Goal: Task Accomplishment & Management: Complete application form

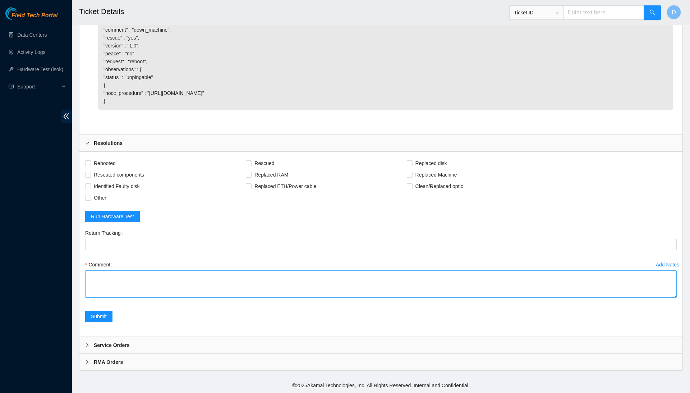
scroll to position [583, 0]
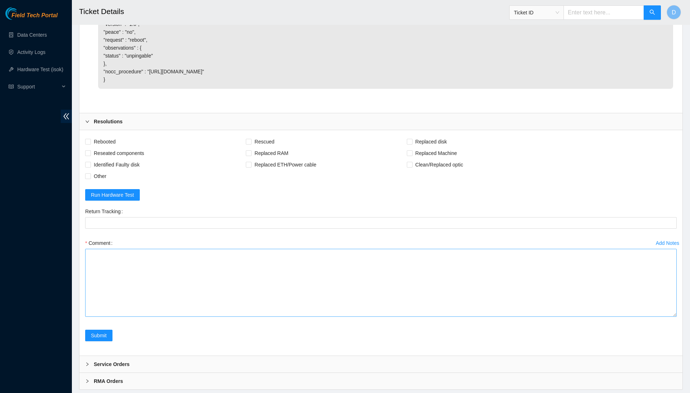
click at [667, 317] on textarea "Comment" at bounding box center [381, 283] width 592 height 68
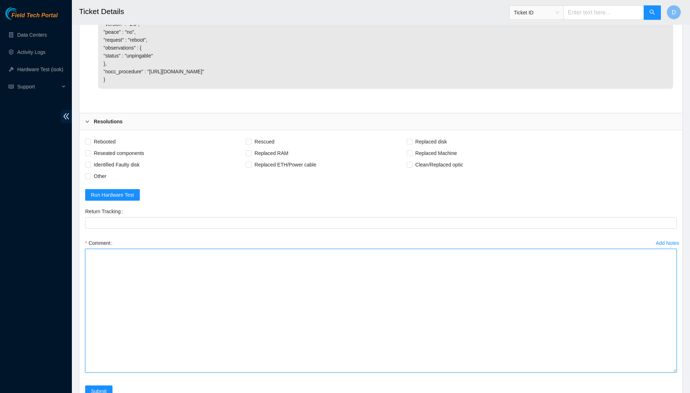
click at [626, 350] on textarea "Comment" at bounding box center [381, 311] width 592 height 124
click at [224, 275] on textarea "Confirmed with the NOCC to make sure the sibling node and the machine was safe." at bounding box center [381, 311] width 592 height 124
click at [350, 277] on textarea "Confirmed with the NOCC to make sure the sibling node was suspended and the mac…" at bounding box center [381, 311] width 592 height 124
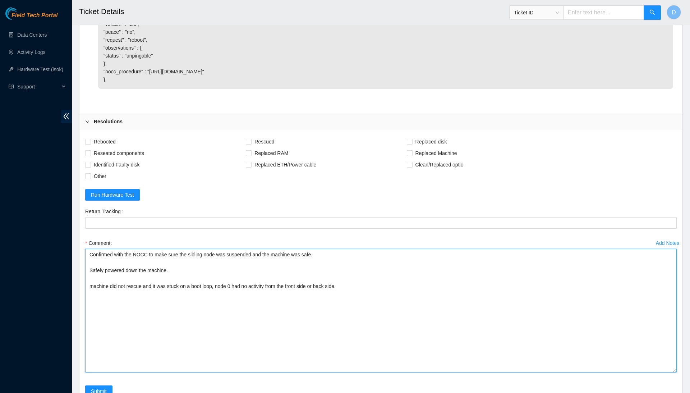
click at [301, 311] on textarea "Confirmed with the NOCC to make sure the sibling node was suspended and the mac…" at bounding box center [381, 311] width 592 height 124
click at [140, 326] on textarea "Confirmed with the NOCC to make sure the sibling node was suspended and the mac…" at bounding box center [381, 311] width 592 height 124
click at [196, 341] on textarea "Confirmed with the NOCC to make sure the sibling node was suspended and the mac…" at bounding box center [381, 311] width 592 height 124
click at [143, 354] on textarea "Confirmed with the NOCC to make sure the sibling node was suspended and the mac…" at bounding box center [381, 311] width 592 height 124
paste textarea "Contact NOCC and ask them to suspend the IP configured on the other node. ⁃ Ple…"
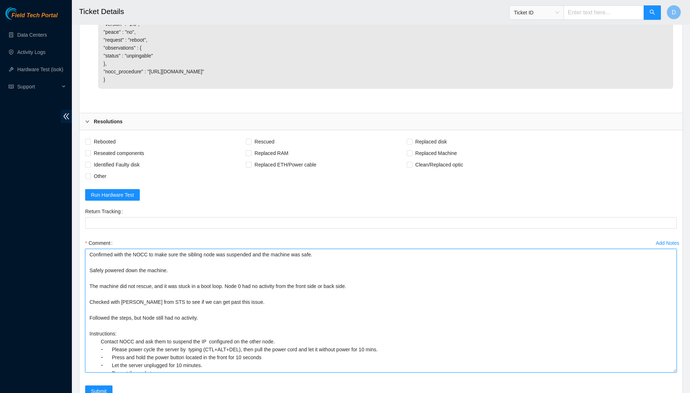
scroll to position [41, 0]
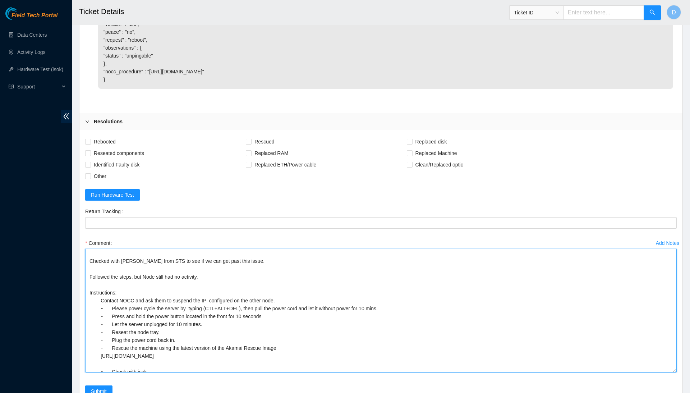
click at [290, 373] on textarea "Confirmed with the NOCC to make sure the sibling node was suspended and the mac…" at bounding box center [381, 311] width 592 height 124
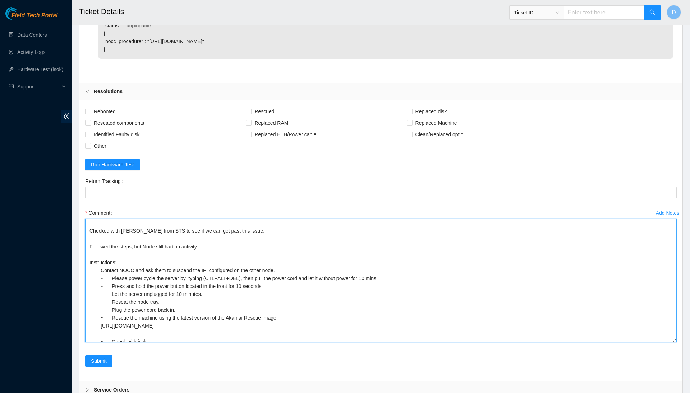
scroll to position [619, 0]
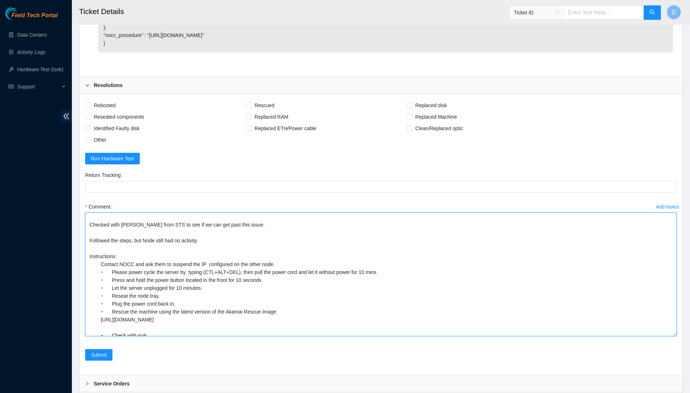
click at [246, 336] on textarea "Confirmed with the NOCC to make sure the sibling node was suspended and the mac…" at bounding box center [381, 275] width 592 height 124
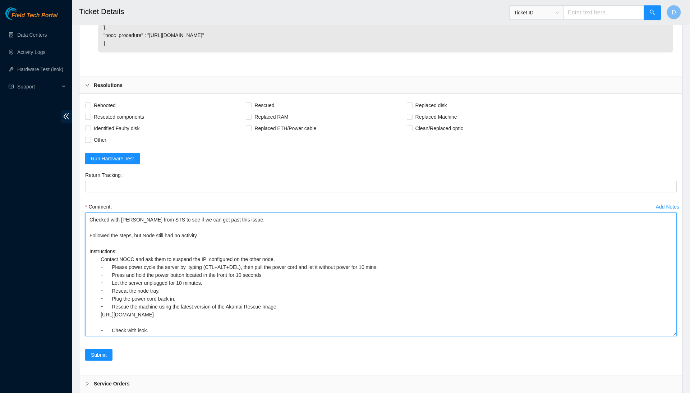
scroll to position [55, 0]
type textarea "Confirmed with the NOCC to make sure the sibling node was suspended and the mac…"
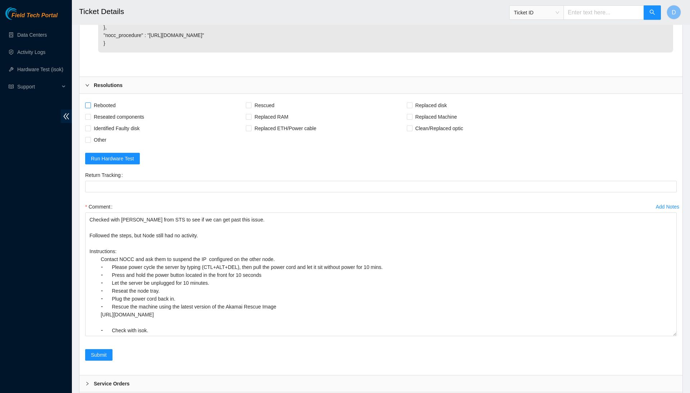
click at [110, 111] on span "Rebooted" at bounding box center [105, 106] width 28 height 12
click at [90, 108] on input "Rebooted" at bounding box center [87, 104] width 5 height 5
checkbox input "true"
click at [118, 123] on span "Reseated components" at bounding box center [119, 117] width 56 height 12
click at [90, 119] on input "Reseated components" at bounding box center [87, 116] width 5 height 5
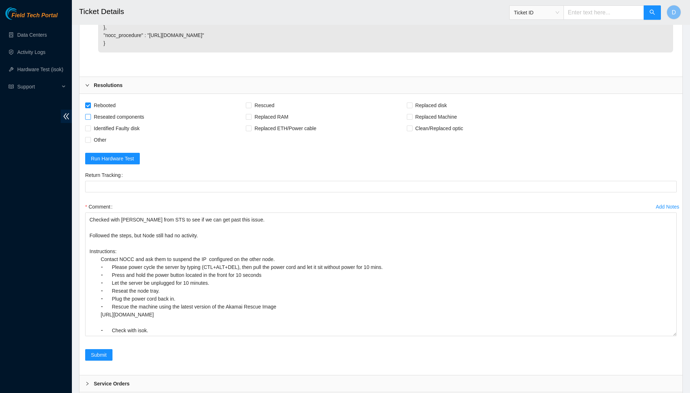
checkbox input "true"
click at [277, 111] on span "Rescued" at bounding box center [265, 106] width 26 height 12
click at [251, 108] on input "Rescued" at bounding box center [248, 104] width 5 height 5
click at [277, 111] on span "Rescued" at bounding box center [265, 106] width 26 height 12
click at [251, 108] on input "Rescued" at bounding box center [248, 104] width 5 height 5
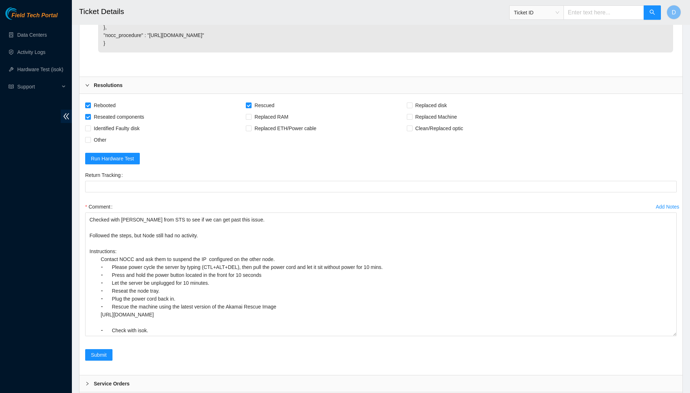
checkbox input "false"
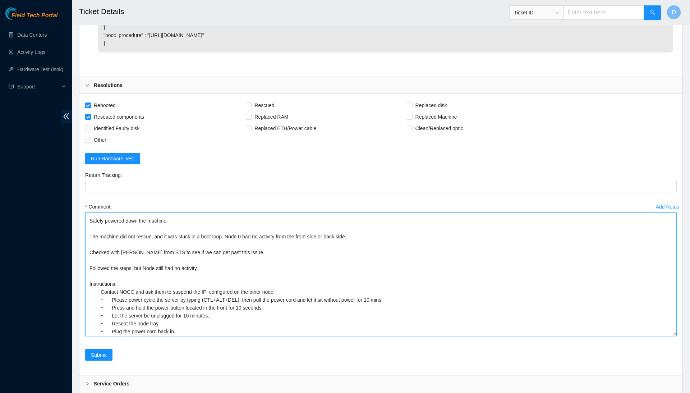
scroll to position [0, 0]
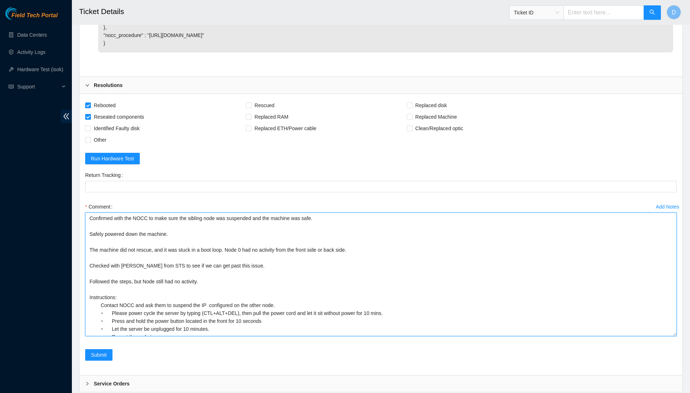
drag, startPoint x: 185, startPoint y: 346, endPoint x: 153, endPoint y: 188, distance: 161.1
click at [153, 188] on form "Rebooted Rescued Replaced disk Reseated components Replaced RAM Replaced Machin…" at bounding box center [381, 235] width 592 height 270
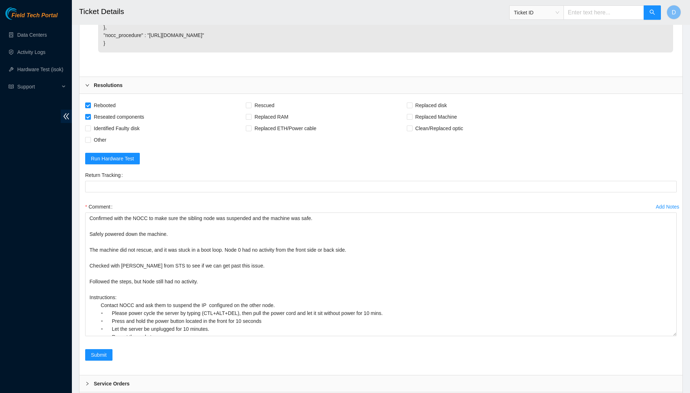
click at [197, 213] on div "Comment" at bounding box center [381, 207] width 592 height 12
click at [99, 359] on span "Submit" at bounding box center [99, 355] width 16 height 8
